Goal: Transaction & Acquisition: Subscribe to service/newsletter

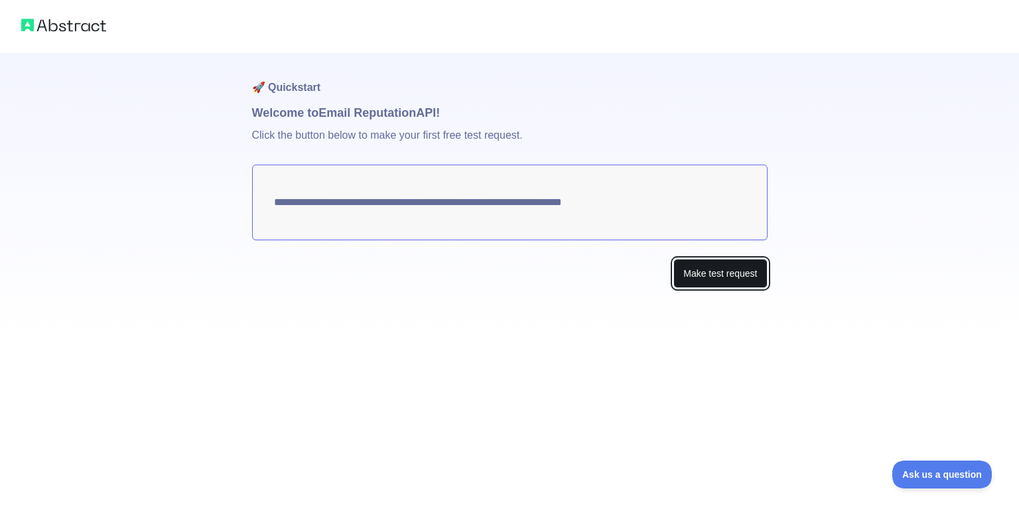
click at [701, 279] on button "Make test request" at bounding box center [721, 274] width 94 height 30
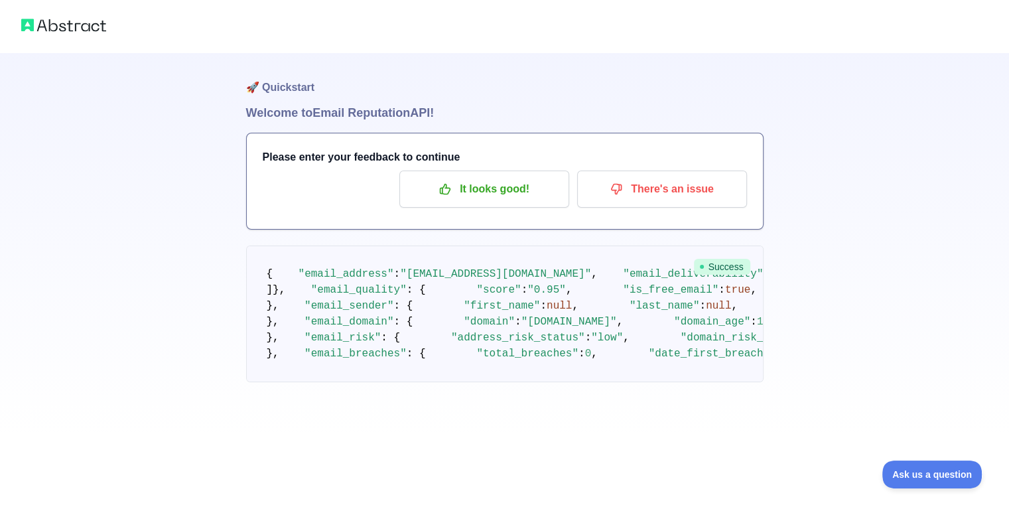
drag, startPoint x: 555, startPoint y: 352, endPoint x: 560, endPoint y: 391, distance: 39.5
drag, startPoint x: 559, startPoint y: 390, endPoint x: 554, endPoint y: 307, distance: 83.8
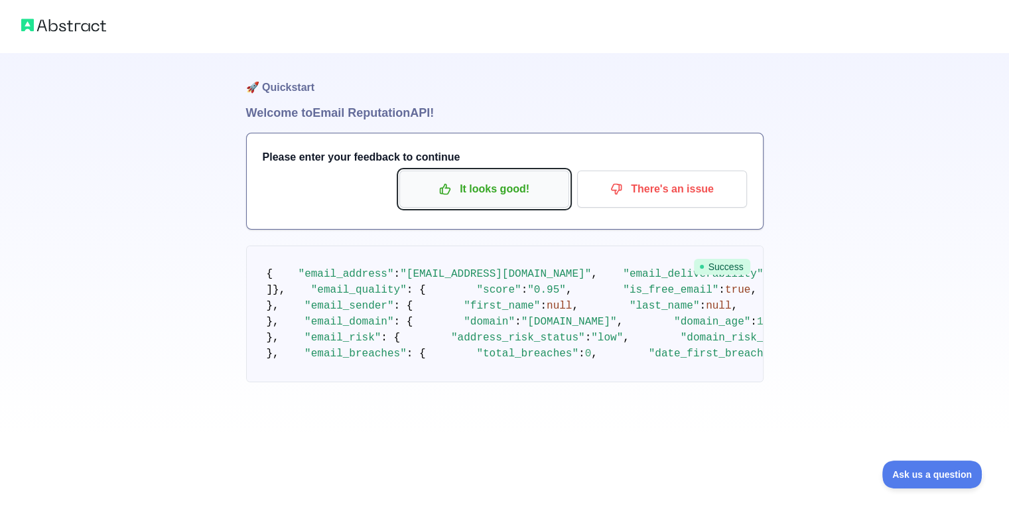
click at [483, 191] on p "It looks good!" at bounding box center [484, 189] width 150 height 23
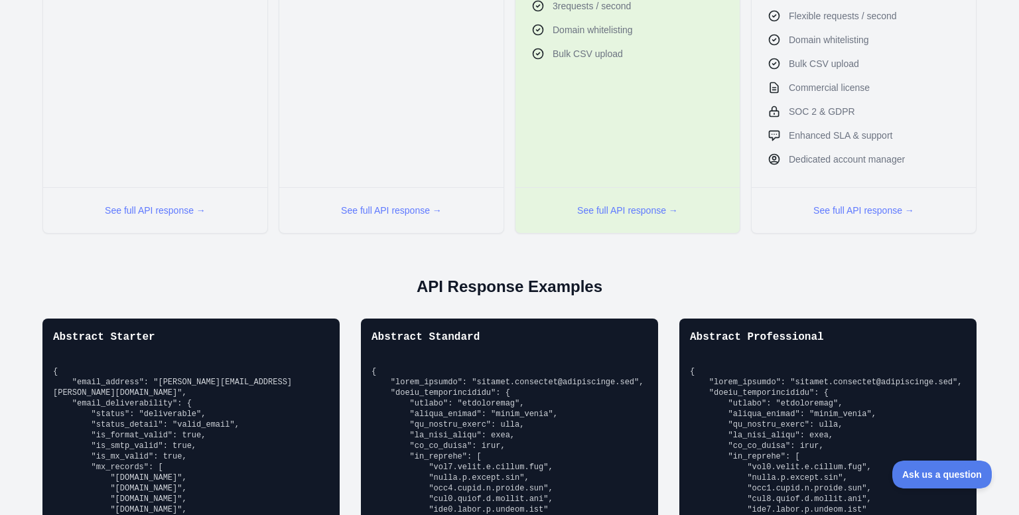
drag, startPoint x: 809, startPoint y: 167, endPoint x: 832, endPoint y: 259, distance: 95.0
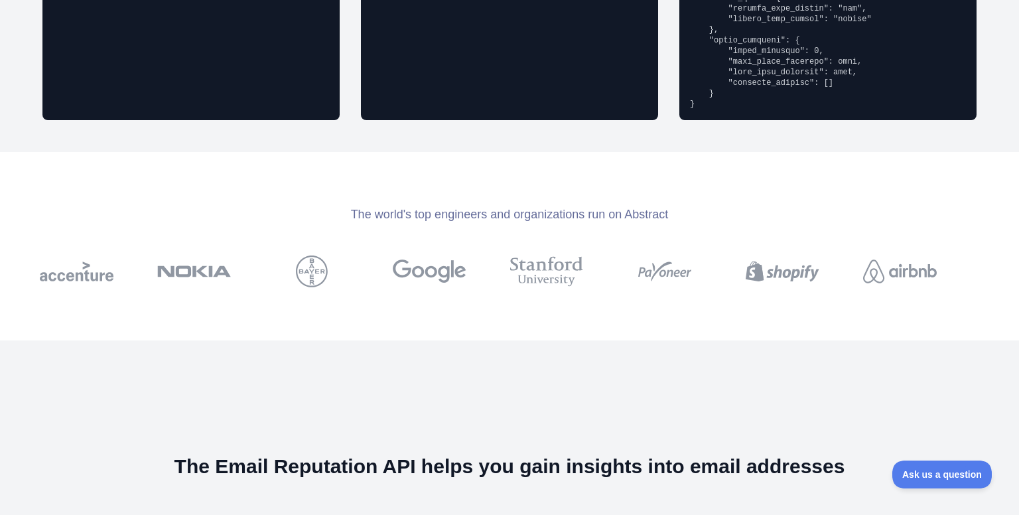
drag, startPoint x: 492, startPoint y: 346, endPoint x: 509, endPoint y: 433, distance: 89.2
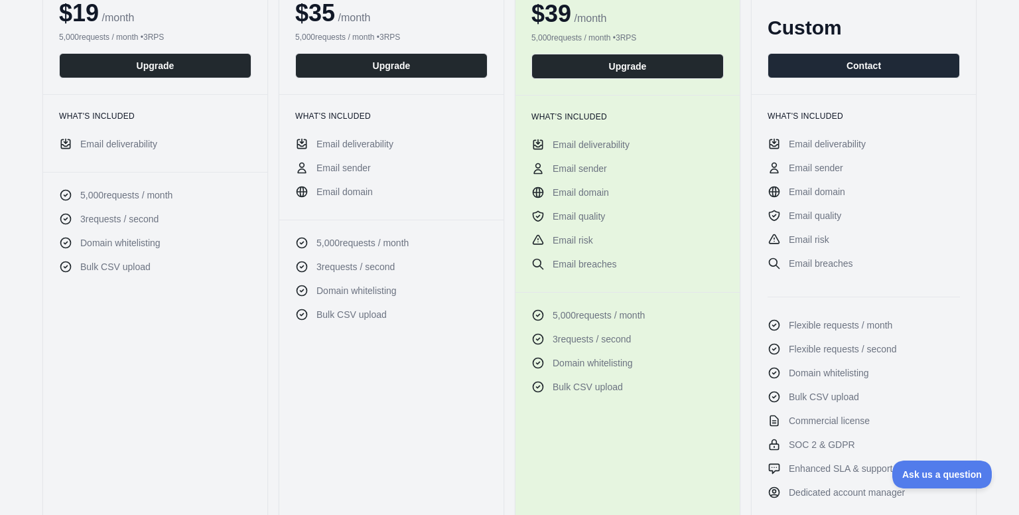
scroll to position [148, 0]
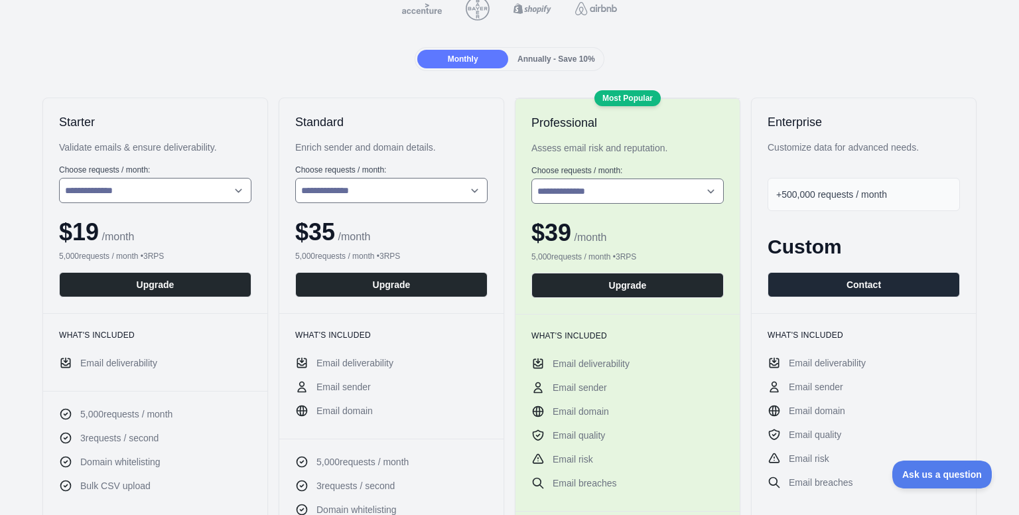
drag, startPoint x: 510, startPoint y: 394, endPoint x: 502, endPoint y: 233, distance: 161.5
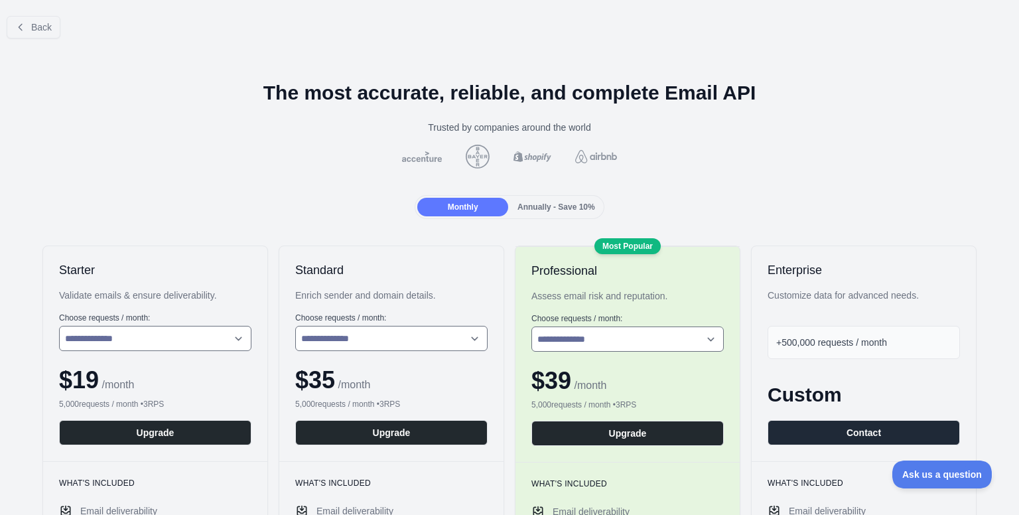
click at [533, 206] on span "Annually - Save 10%" at bounding box center [557, 206] width 78 height 9
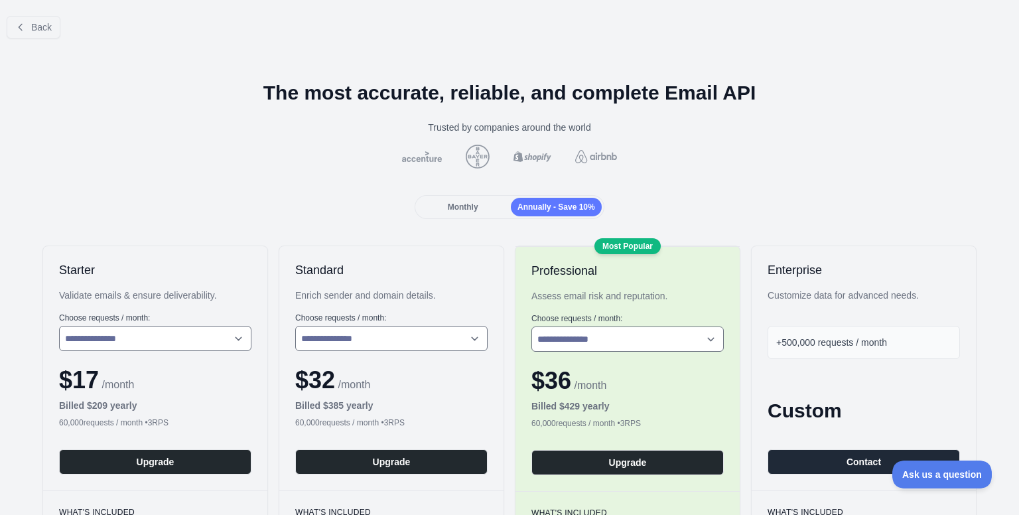
click at [451, 204] on span "Monthly" at bounding box center [463, 206] width 31 height 9
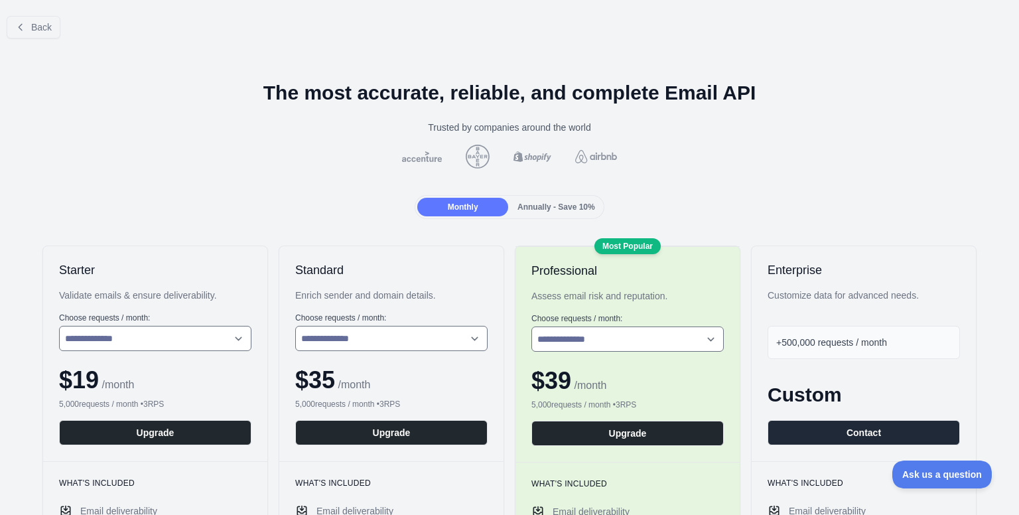
drag, startPoint x: 208, startPoint y: 206, endPoint x: 210, endPoint y: 184, distance: 22.6
click at [40, 27] on span "Back" at bounding box center [41, 27] width 21 height 11
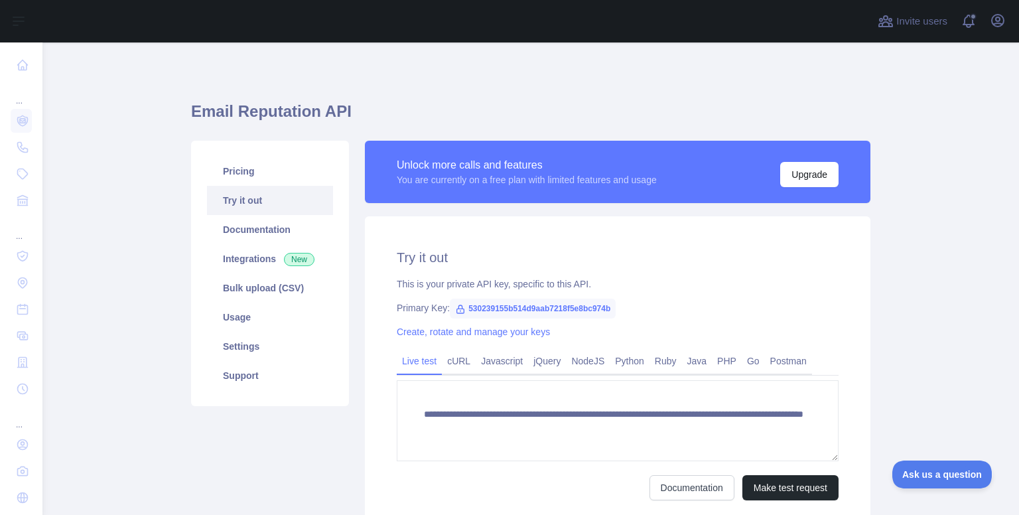
drag, startPoint x: 858, startPoint y: 93, endPoint x: 940, endPoint y: -15, distance: 135.5
click at [996, 27] on icon "button" at bounding box center [998, 21] width 12 height 12
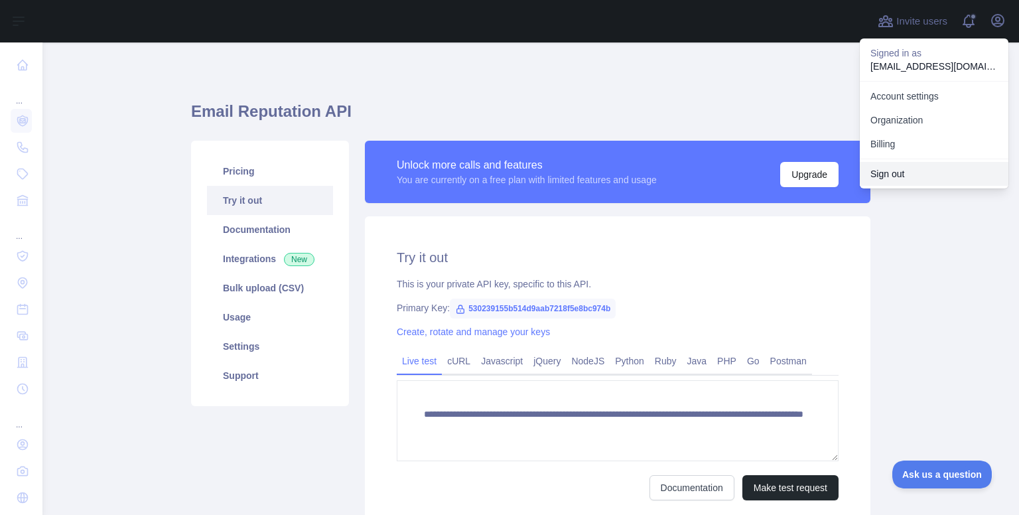
click at [936, 173] on button "Sign out" at bounding box center [934, 174] width 149 height 24
